Goal: Ask a question: Seek information or help from site administrators or community

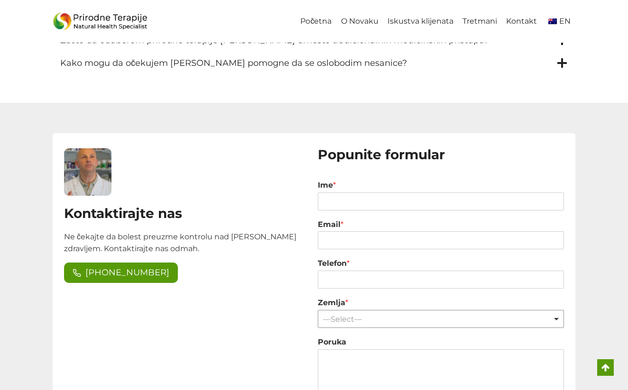
scroll to position [1527, 0]
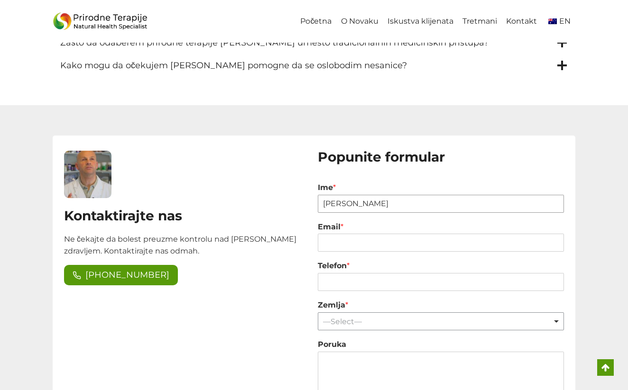
type input "lillian gavanski"
drag, startPoint x: 332, startPoint y: 194, endPoint x: 329, endPoint y: 186, distance: 8.3
click at [329, 234] on input "@avanski" at bounding box center [441, 243] width 246 height 18
click at [359, 234] on input "gavanski" at bounding box center [441, 243] width 246 height 18
type input "gavanski@yahoo.ca"
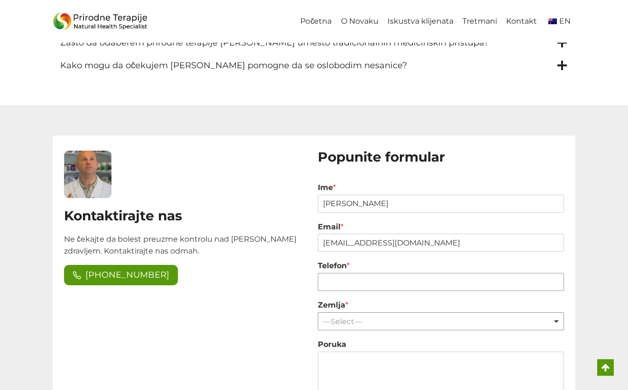
click at [332, 273] on input "Telefon *" at bounding box center [441, 282] width 246 height 18
click at [557, 317] on div "—Select— Remove item" at bounding box center [441, 321] width 240 height 9
type input "15192805504"
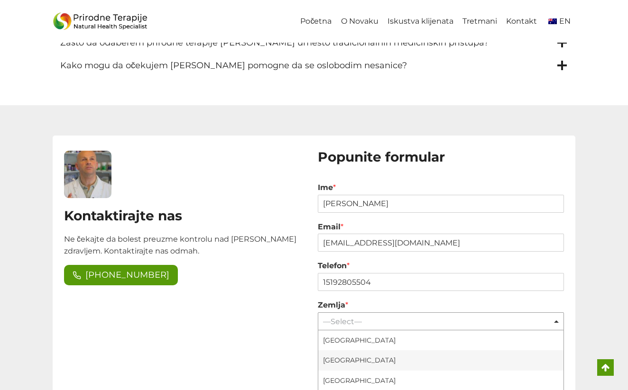
select select "[GEOGRAPHIC_DATA]"
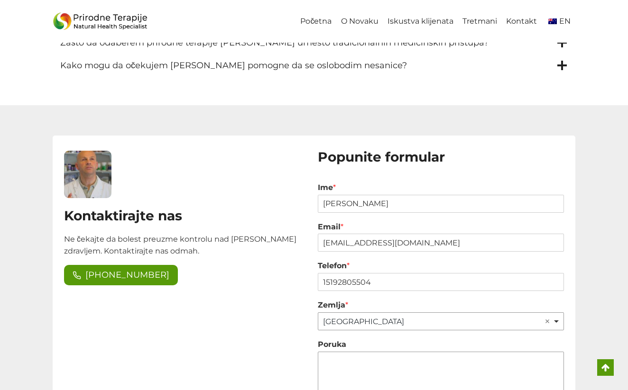
click at [344, 352] on textarea "Poruka" at bounding box center [441, 380] width 246 height 57
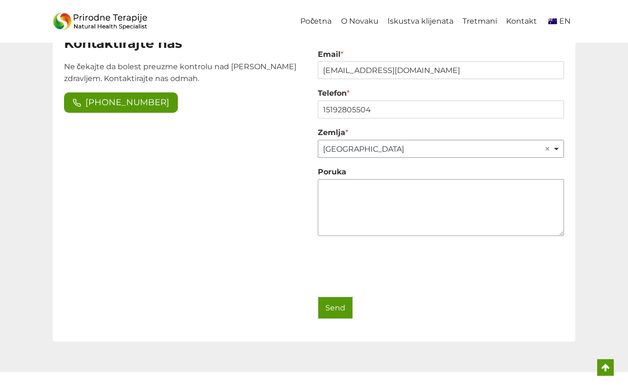
scroll to position [1700, 0]
type textarea "c"
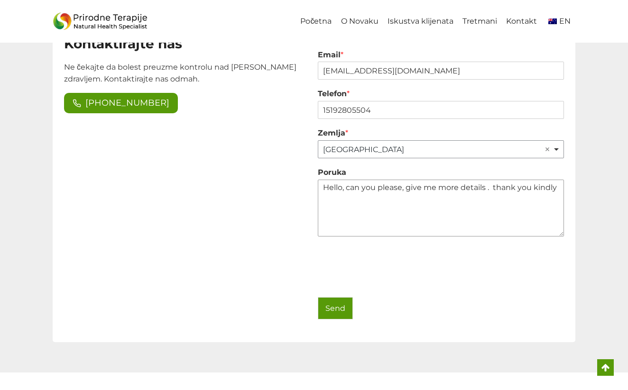
type textarea "Hello, can you please, give me more details . thank you kindly"
type input "1"
click at [338, 297] on button "Send" at bounding box center [335, 308] width 35 height 23
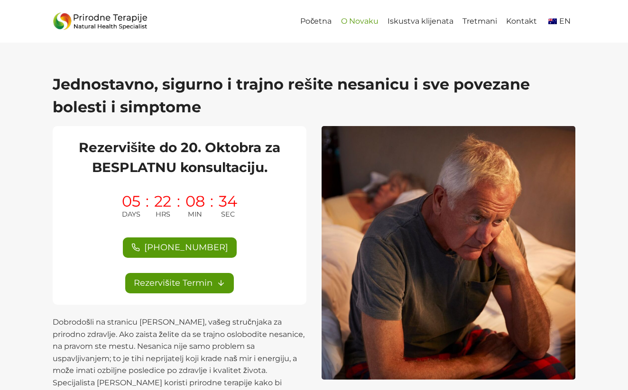
click at [364, 24] on link "O Novaku" at bounding box center [359, 21] width 46 height 21
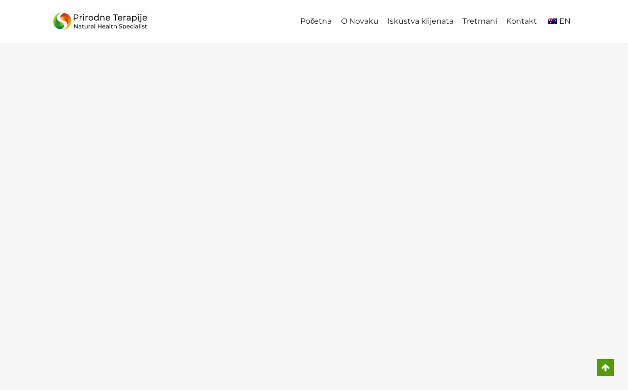
scroll to position [1676, 0]
